Goal: Task Accomplishment & Management: Manage account settings

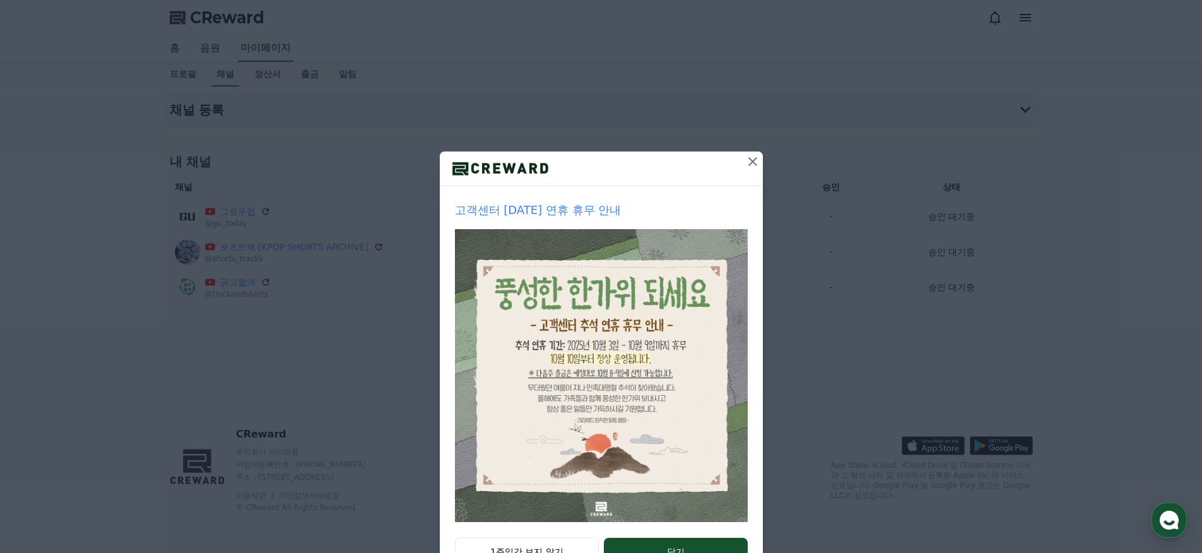
drag, startPoint x: 752, startPoint y: 158, endPoint x: 732, endPoint y: 155, distance: 19.8
click at [752, 158] on icon at bounding box center [752, 161] width 15 height 15
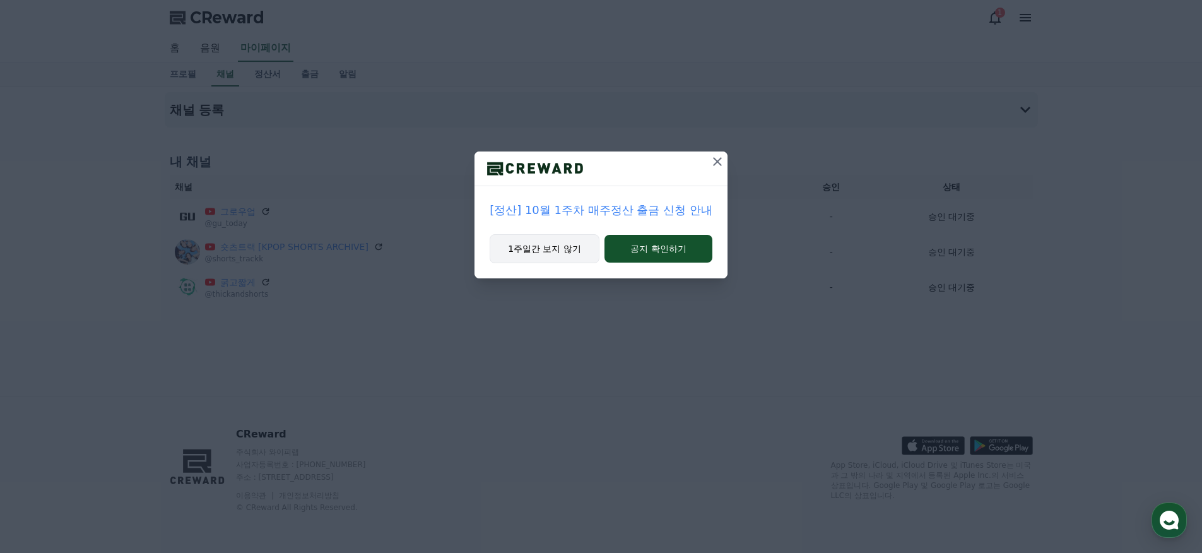
click at [557, 250] on button "1주일간 보지 않기" at bounding box center [545, 248] width 110 height 29
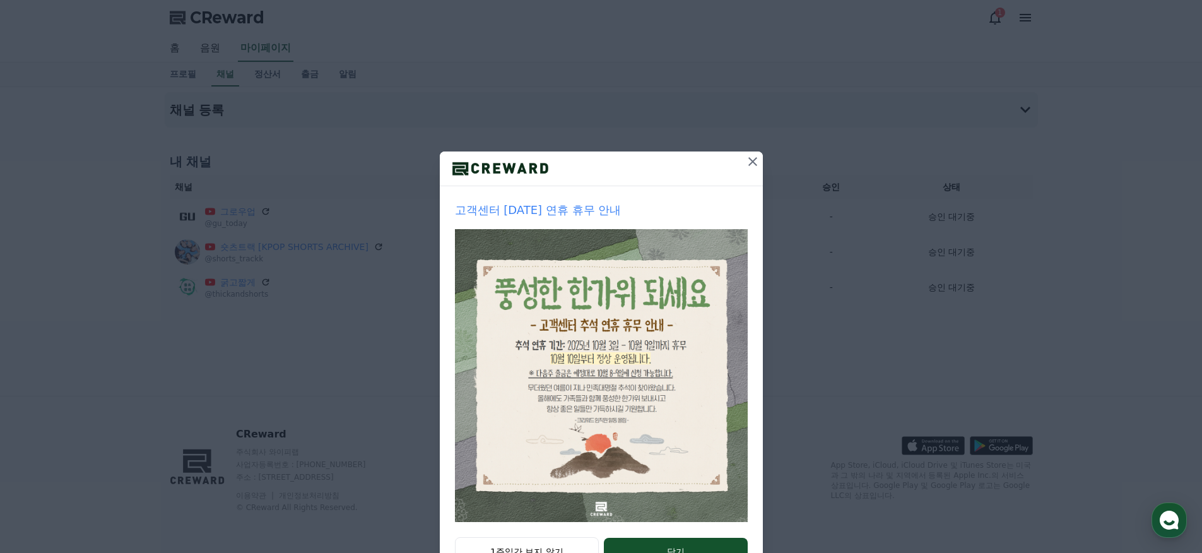
click at [749, 161] on icon at bounding box center [752, 161] width 15 height 15
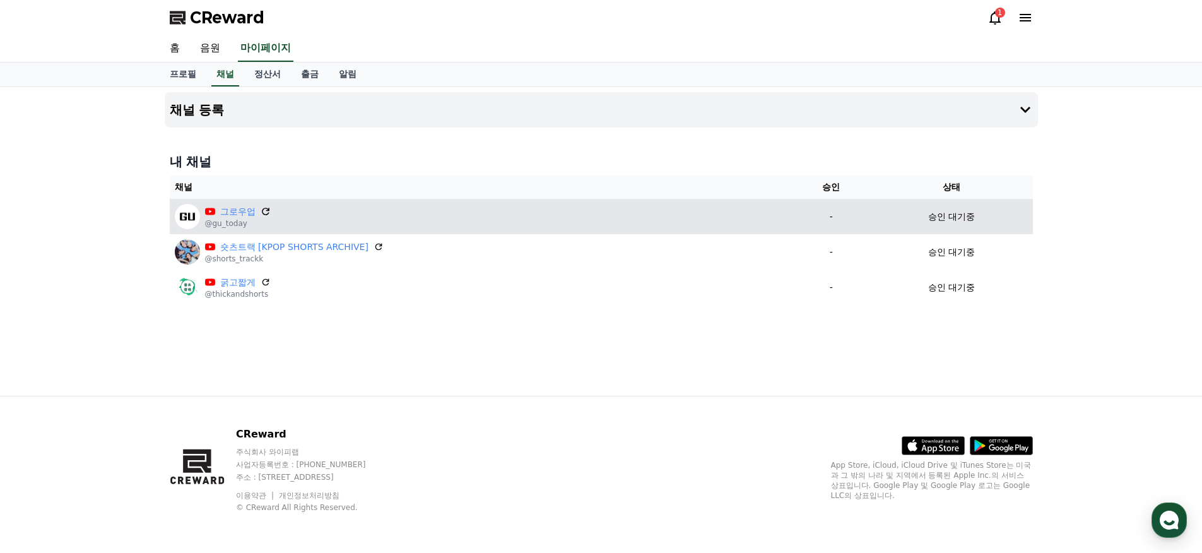
click at [264, 213] on icon at bounding box center [265, 211] width 11 height 11
